Goal: Task Accomplishment & Management: Use online tool/utility

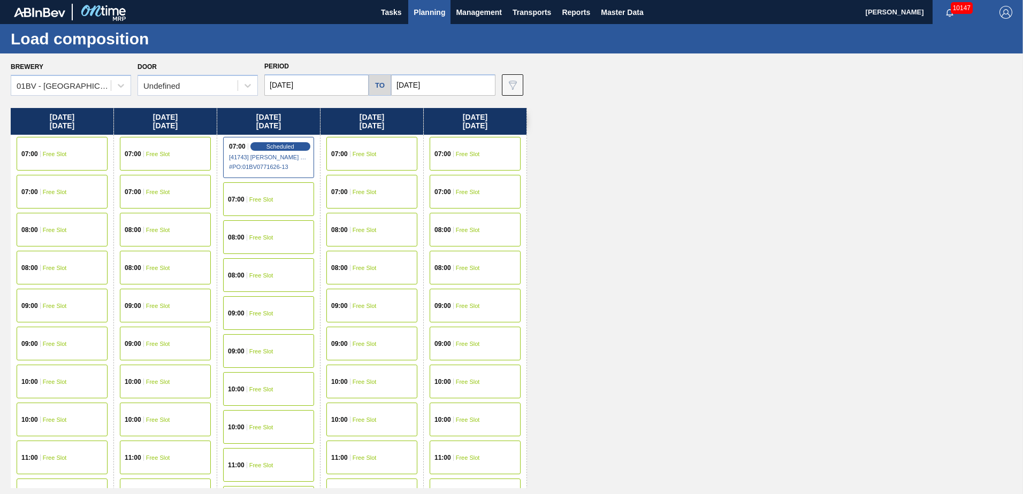
click at [429, 20] on button "Planning" at bounding box center [429, 12] width 42 height 24
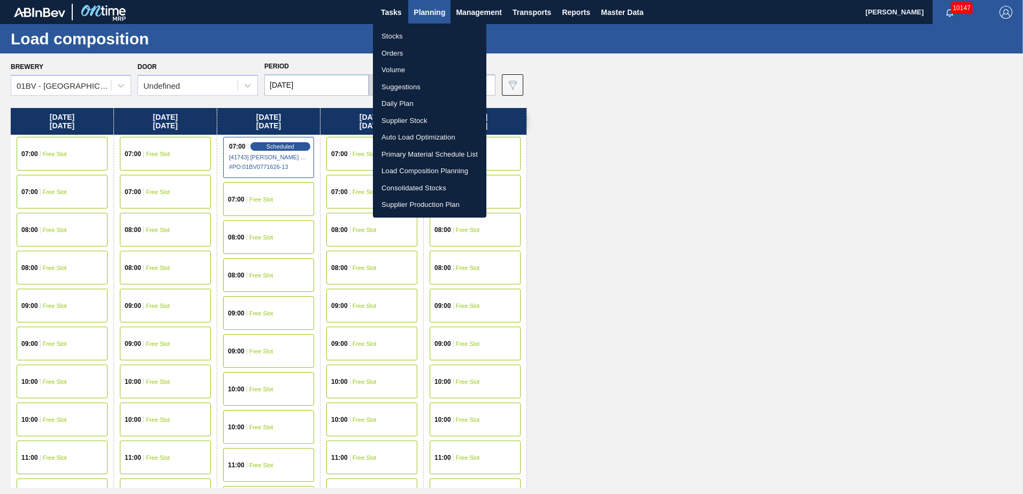
click at [397, 94] on li "Suggestions" at bounding box center [429, 87] width 113 height 17
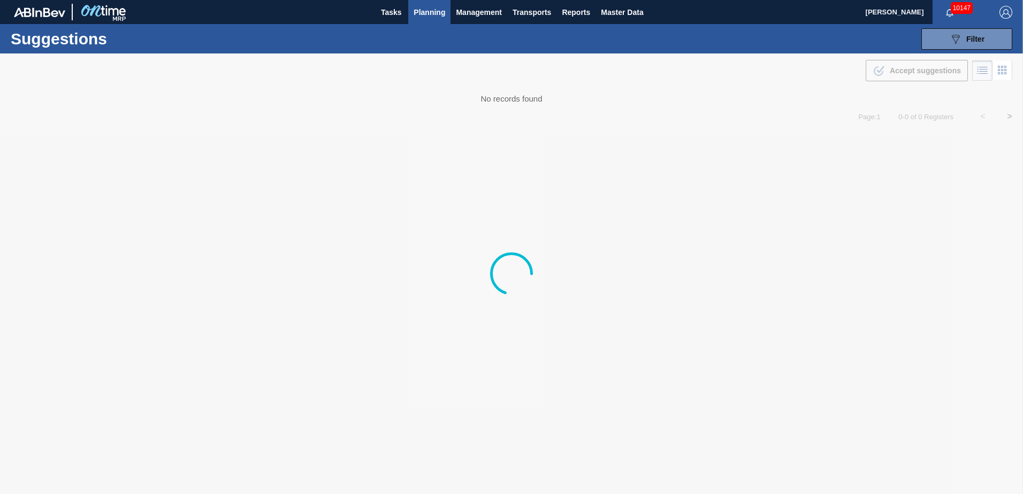
click at [1008, 10] on img "button" at bounding box center [1006, 12] width 13 height 13
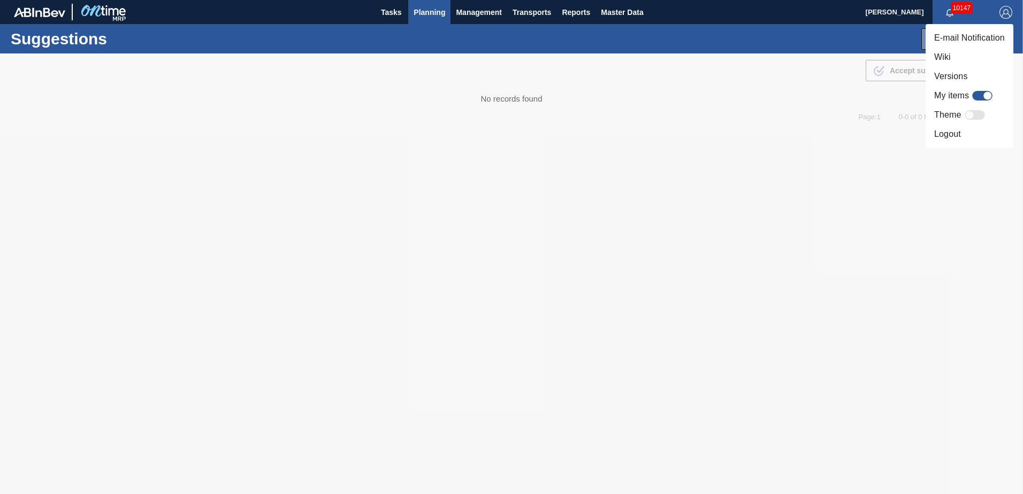
click at [951, 137] on li "Logout" at bounding box center [970, 134] width 88 height 19
